Goal: Transaction & Acquisition: Obtain resource

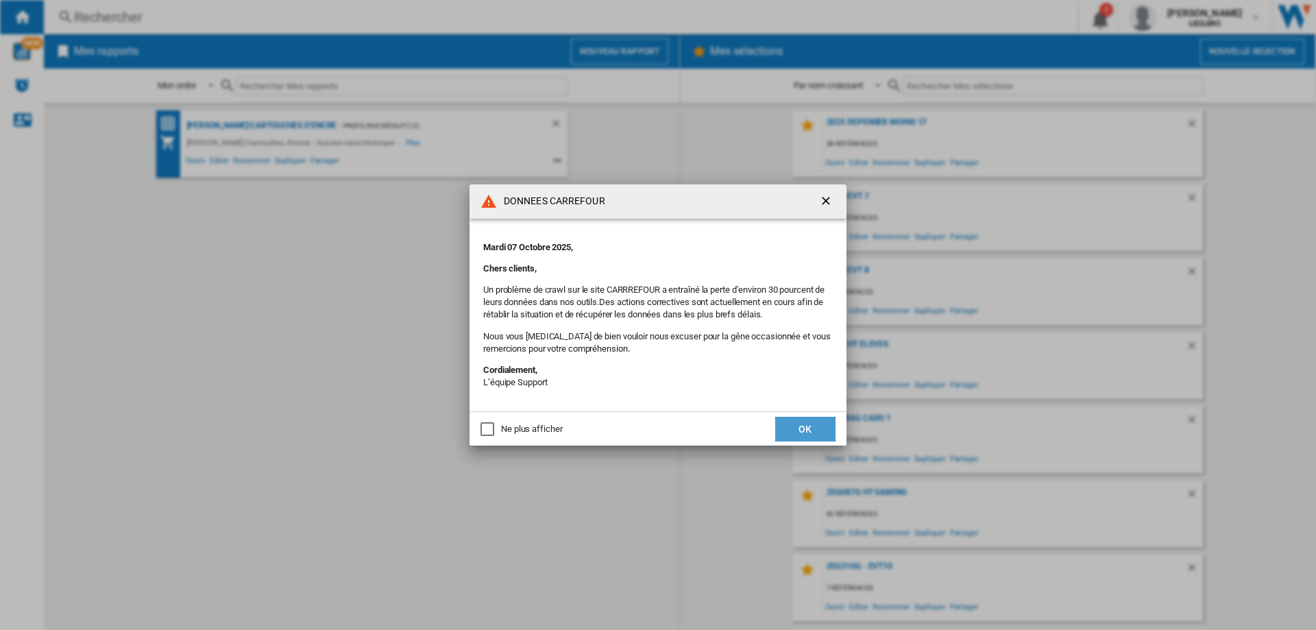
click at [789, 439] on button "OK" at bounding box center [805, 429] width 60 height 25
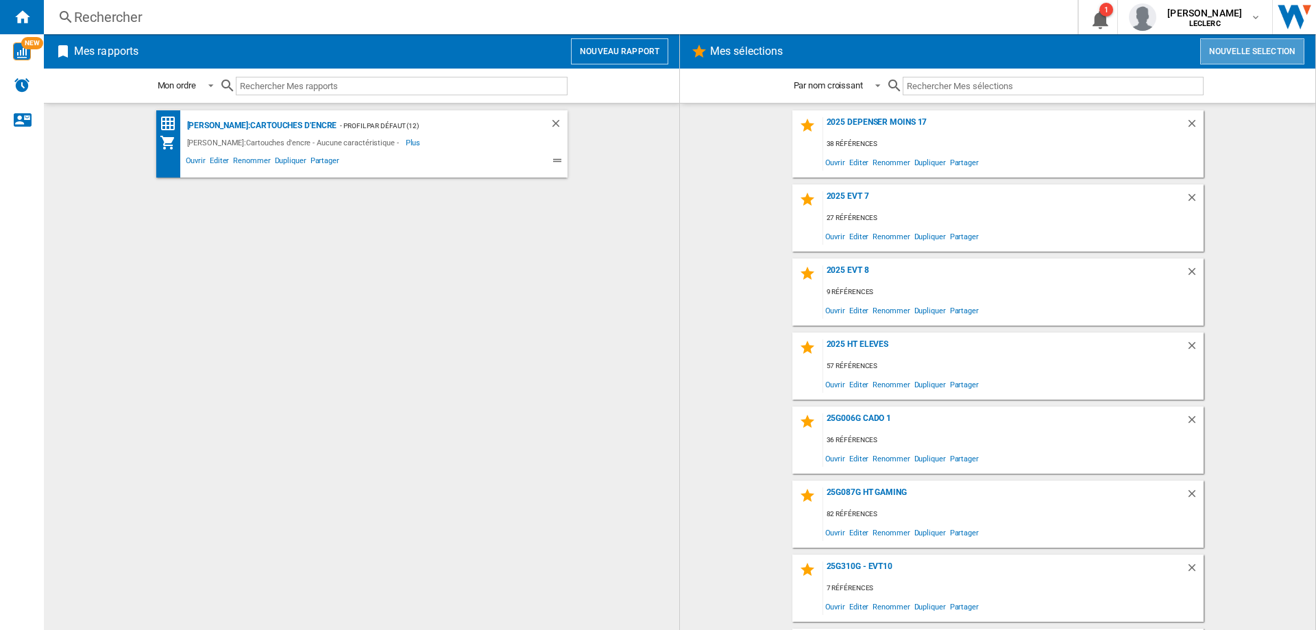
click at [1269, 49] on button "Nouvelle selection" at bounding box center [1252, 51] width 104 height 26
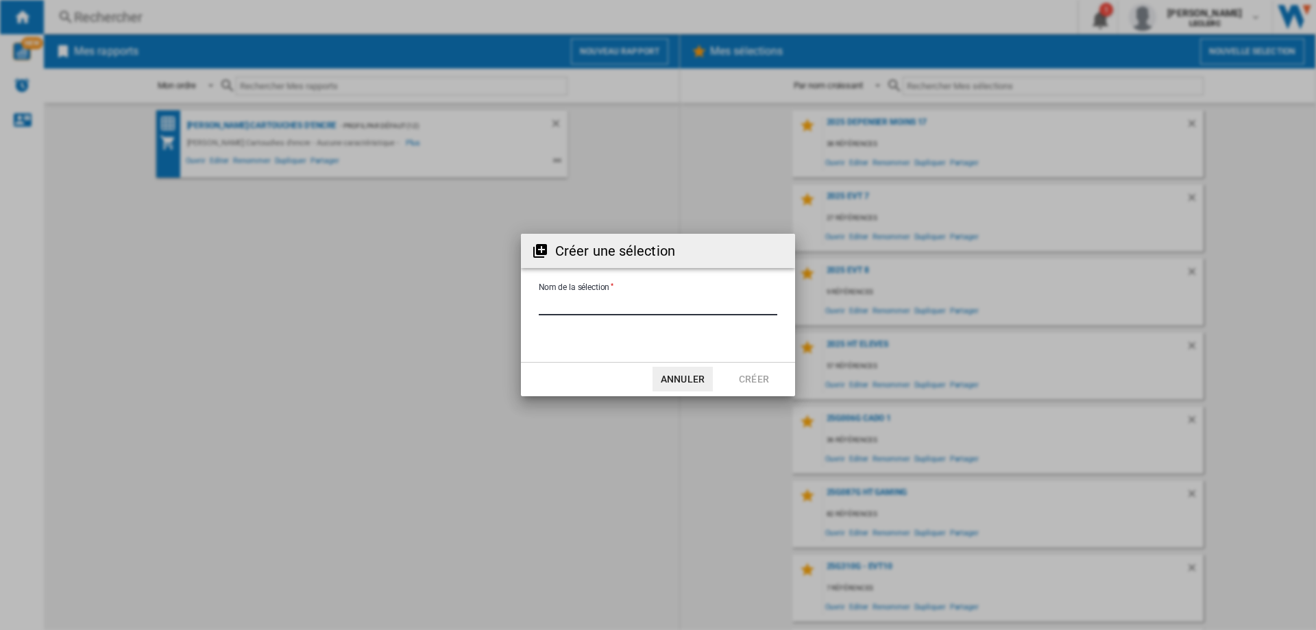
click at [646, 304] on input "Nom de la sélection" at bounding box center [658, 305] width 239 height 21
type input "**********"
click at [755, 382] on button "Créer" at bounding box center [754, 379] width 60 height 25
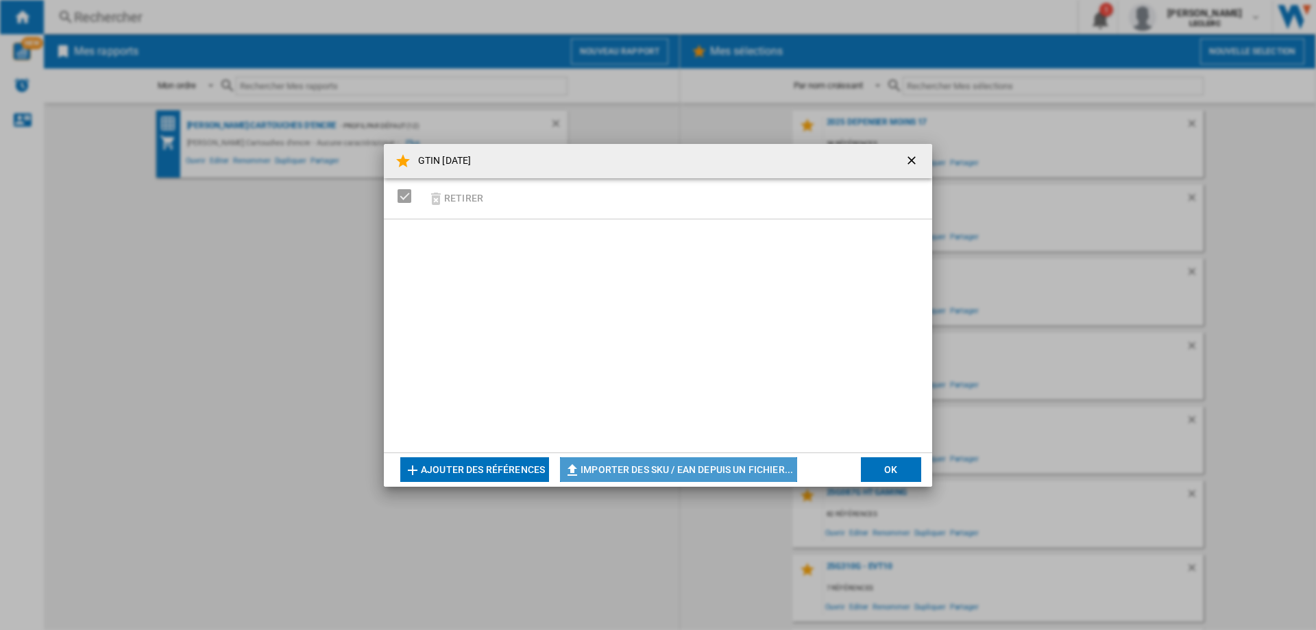
click at [648, 478] on button "Importer des SKU / EAN depuis un fichier..." at bounding box center [678, 469] width 237 height 25
type input "**********"
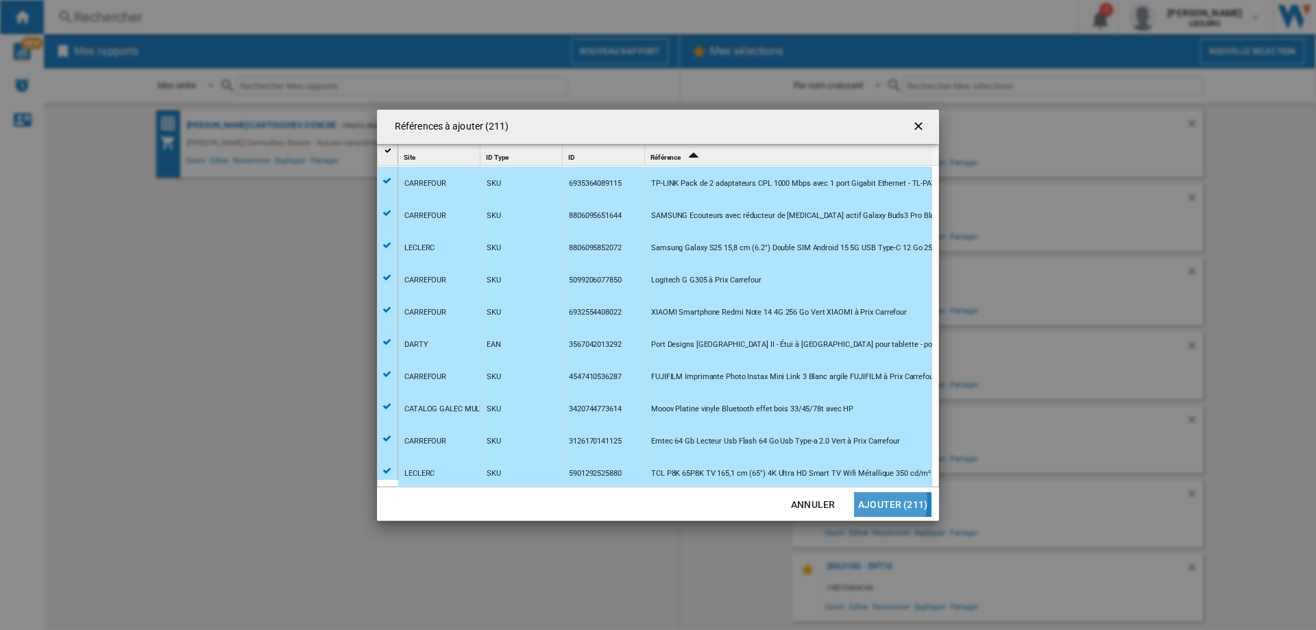
click at [892, 502] on button "Ajouter (211)" at bounding box center [892, 504] width 77 height 25
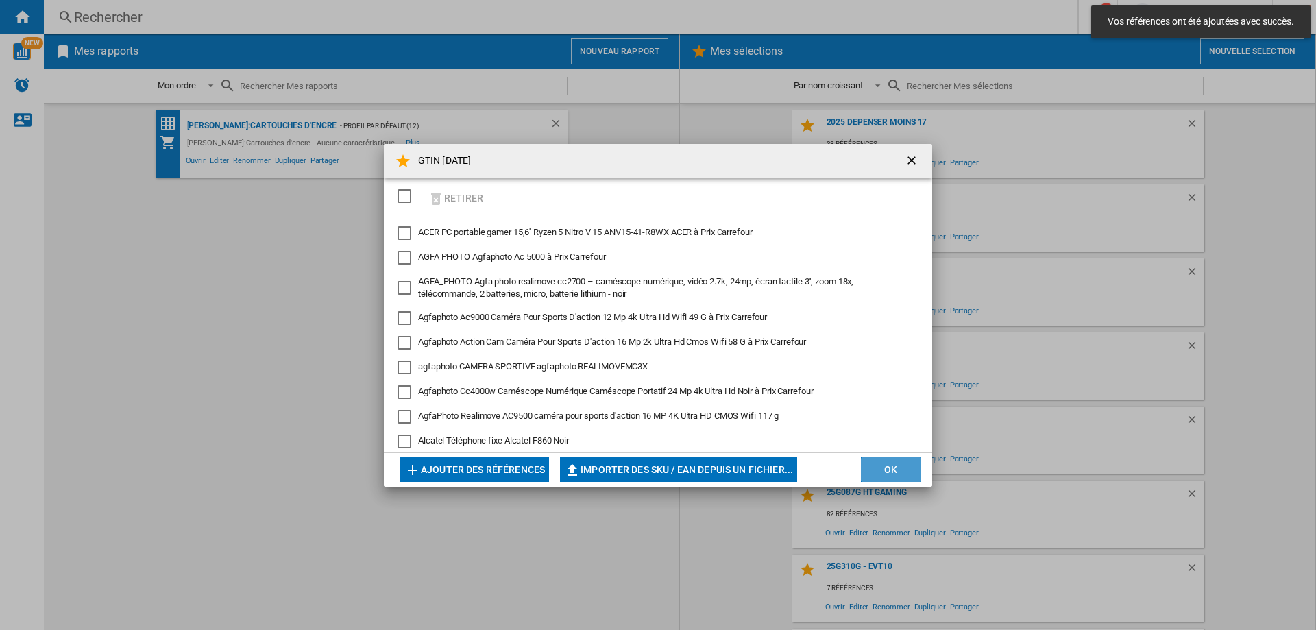
click at [889, 461] on button "OK" at bounding box center [891, 469] width 60 height 25
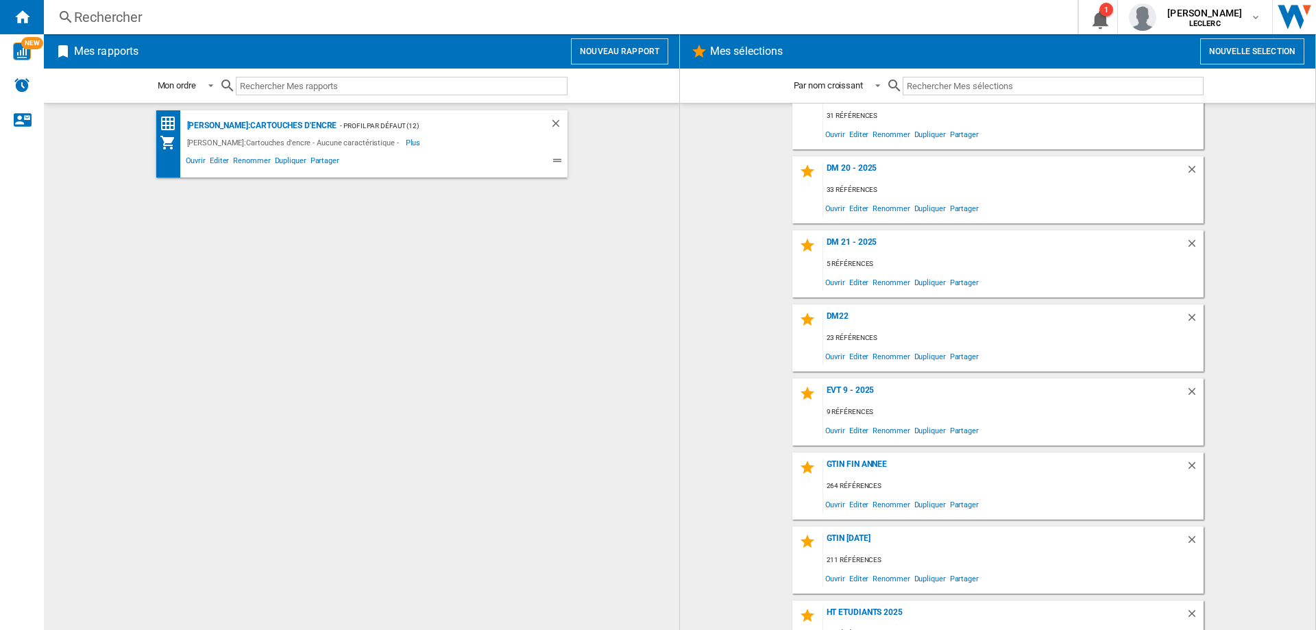
scroll to position [843, 0]
click at [859, 540] on div "GTIN [DATE]" at bounding box center [1004, 542] width 363 height 19
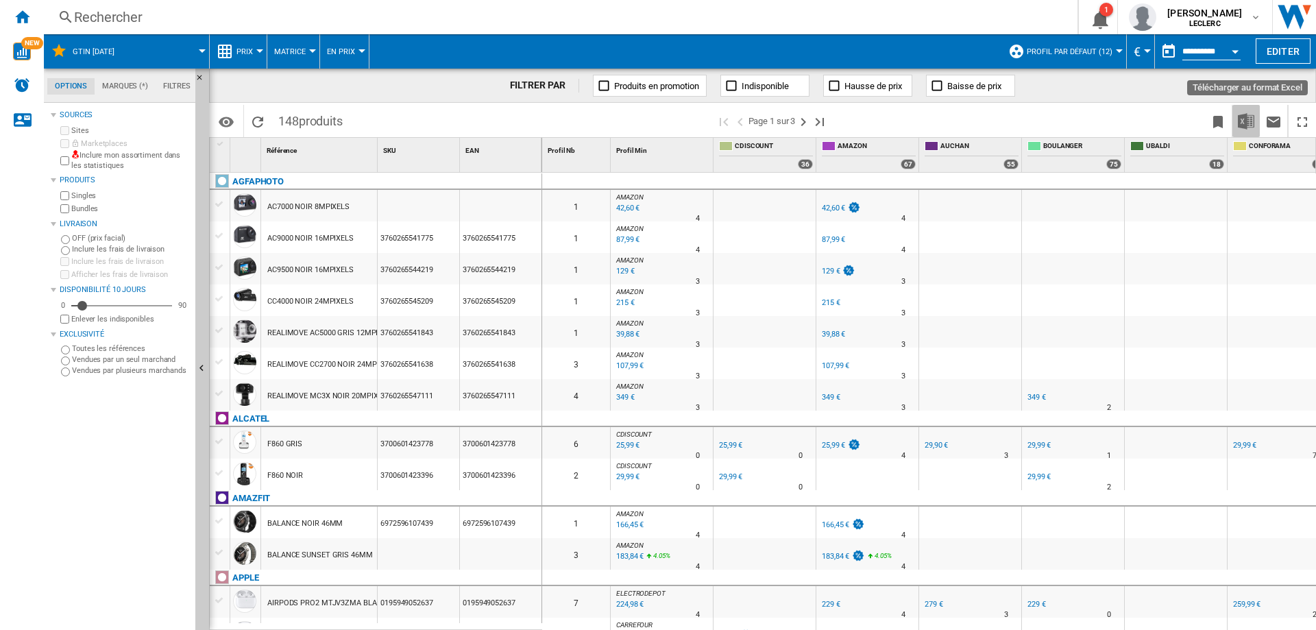
click at [1242, 123] on img "Télécharger au format Excel" at bounding box center [1246, 121] width 16 height 16
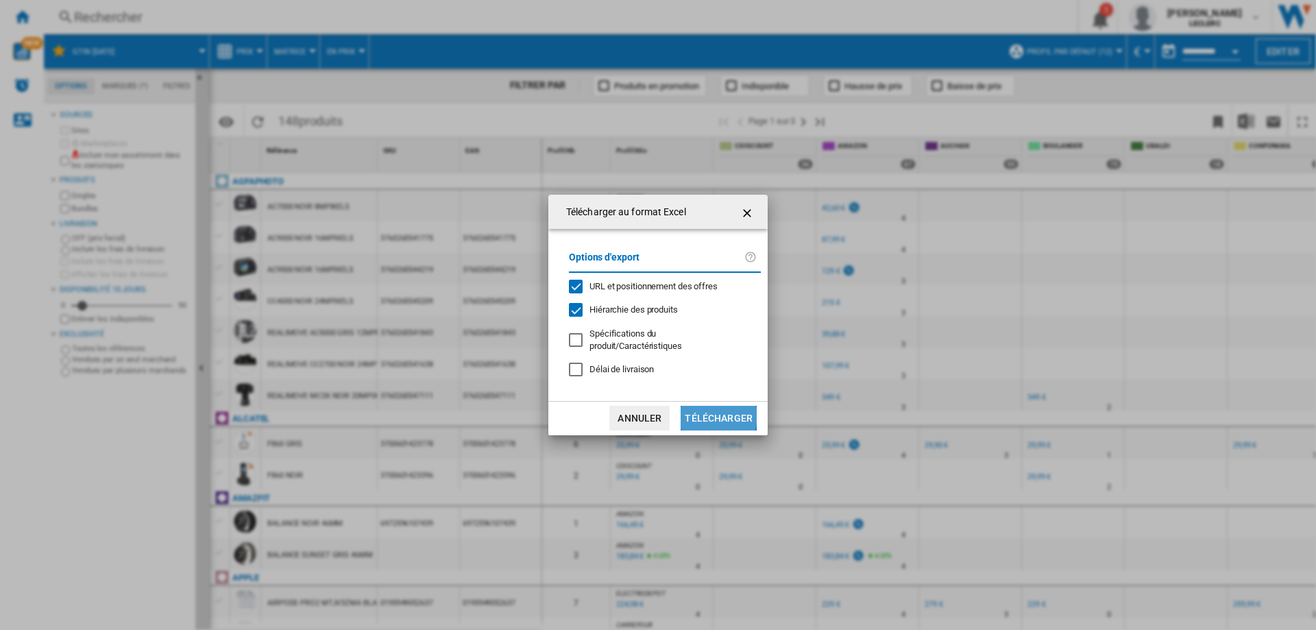
click at [712, 411] on button "Télécharger" at bounding box center [719, 418] width 76 height 25
